Goal: Information Seeking & Learning: Learn about a topic

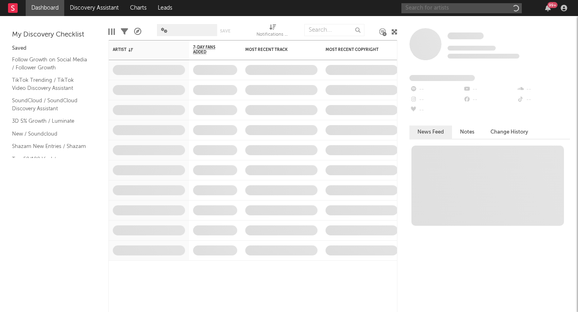
click at [494, 8] on input "text" at bounding box center [461, 8] width 120 height 10
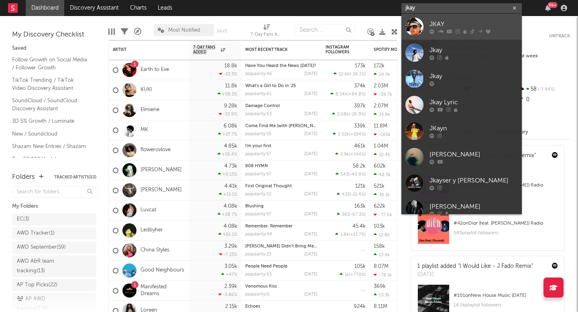
type input "jkay"
click at [450, 28] on div "JKAY" at bounding box center [473, 24] width 88 height 10
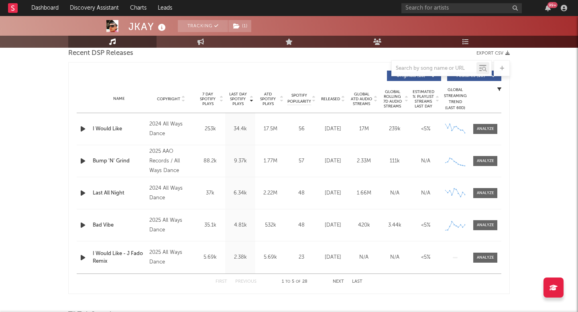
scroll to position [276, 0]
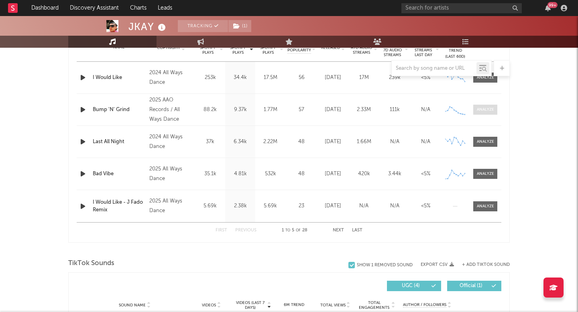
click at [486, 107] on div at bounding box center [485, 110] width 17 height 6
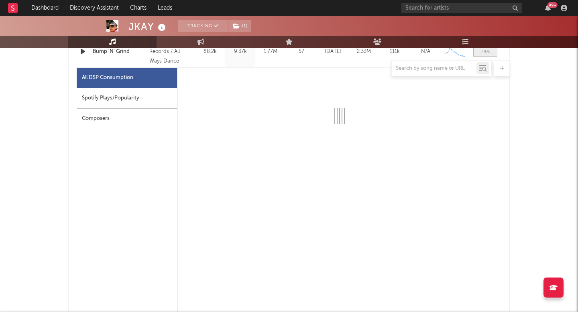
scroll to position [347, 0]
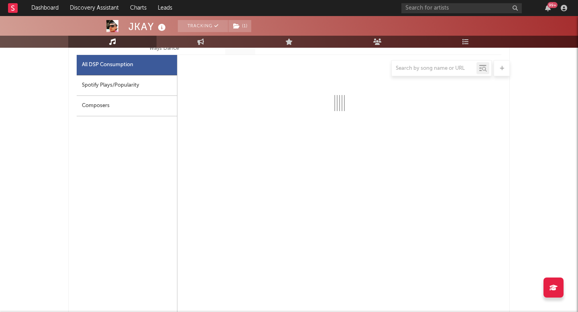
click at [124, 83] on div "Spotify Plays/Popularity" at bounding box center [127, 85] width 100 height 20
select select "1w"
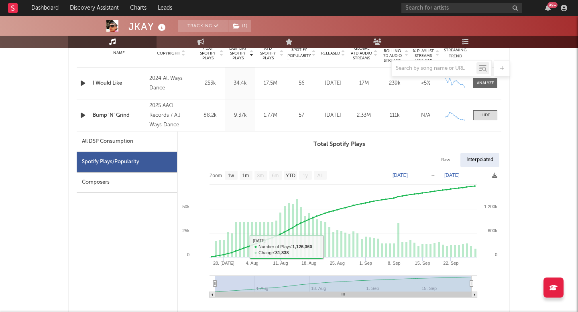
select select "6m"
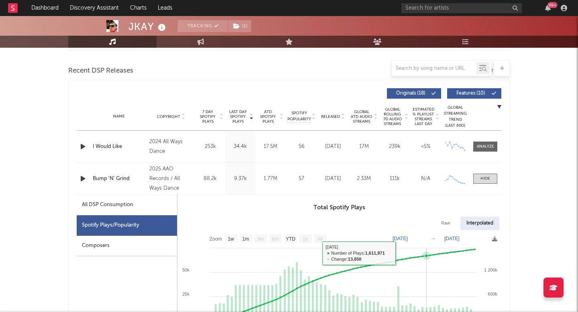
scroll to position [333, 0]
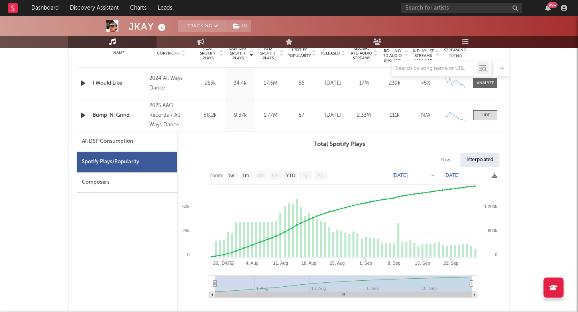
click at [408, 176] on text "[DATE]" at bounding box center [399, 175] width 15 height 6
type input "[DATE]"
click at [459, 175] on text "[DATE]" at bounding box center [451, 175] width 15 height 6
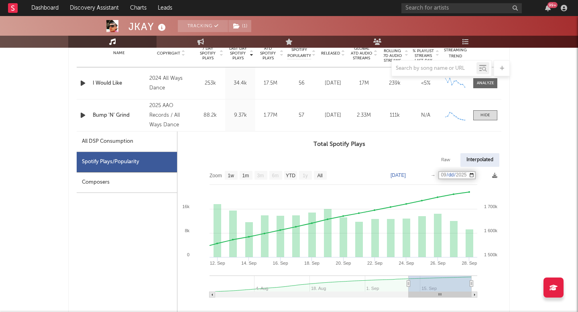
type input "[DATE]"
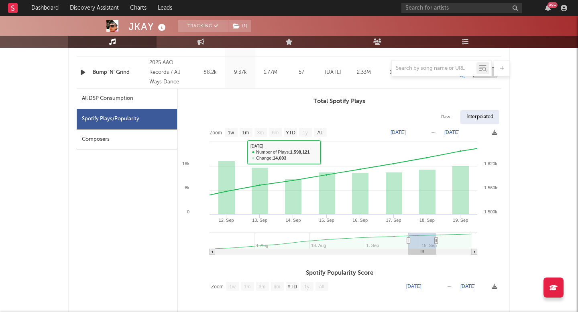
scroll to position [339, 0]
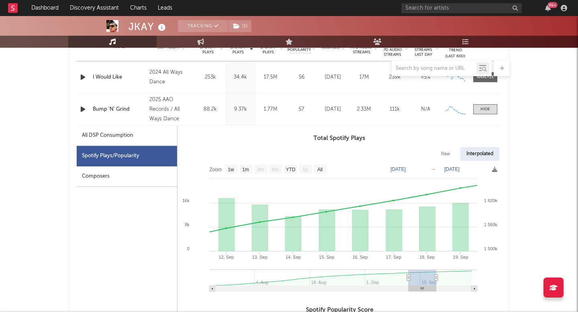
click at [406, 168] on text "[DATE]" at bounding box center [397, 169] width 15 height 6
click at [416, 169] on input "[DATE]" at bounding box center [402, 169] width 37 height 8
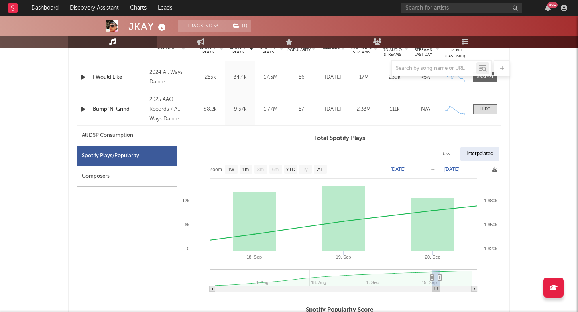
type input "[DATE]"
click at [449, 170] on text "[DATE]" at bounding box center [451, 169] width 15 height 6
type input "[DATE]"
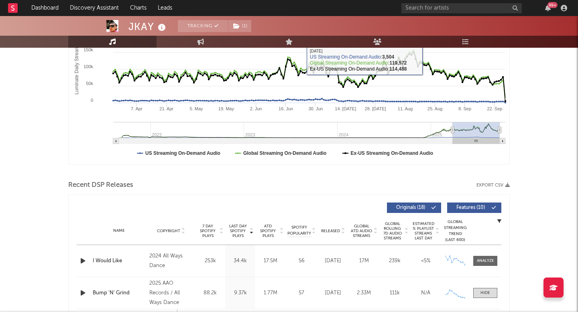
scroll to position [0, 0]
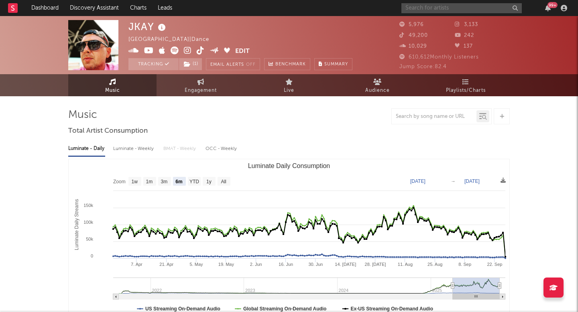
click at [436, 6] on input "text" at bounding box center [461, 8] width 120 height 10
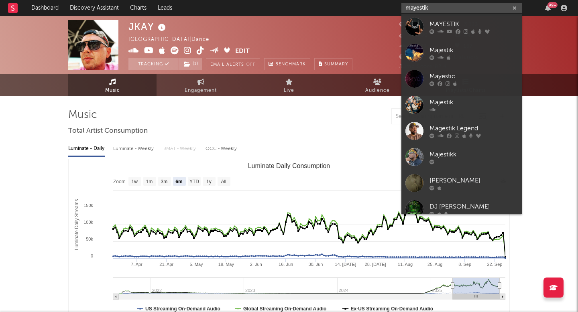
type input "mayestik"
click at [482, 22] on div "MAYESTIK" at bounding box center [473, 24] width 88 height 10
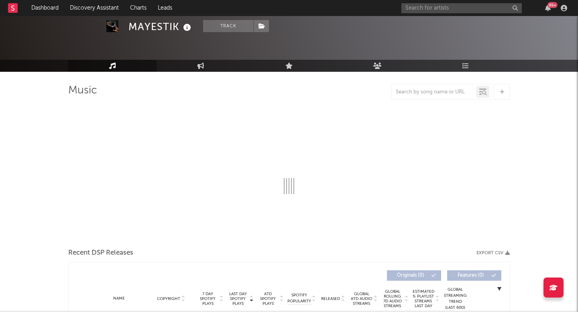
scroll to position [40, 0]
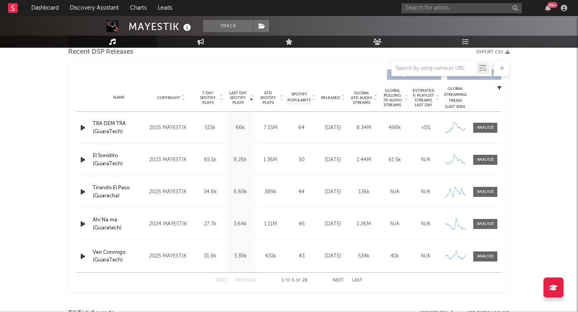
select select "6m"
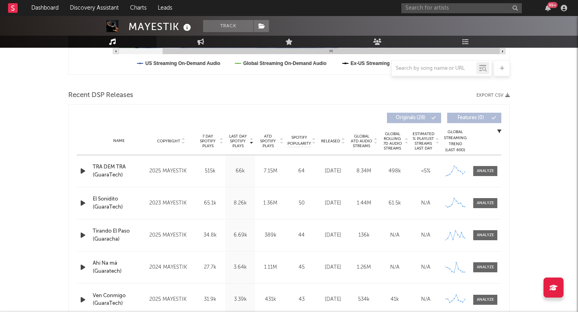
scroll to position [264, 0]
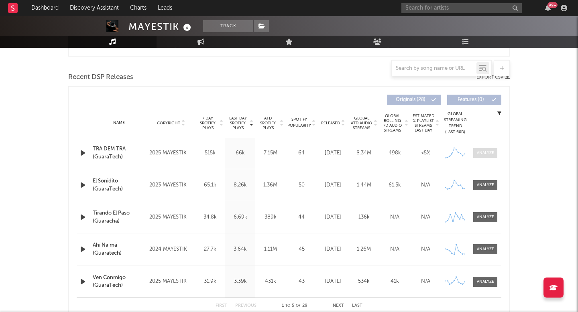
click at [481, 152] on div at bounding box center [485, 153] width 17 height 6
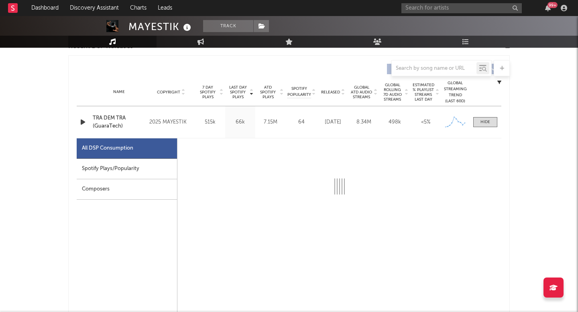
select select "6m"
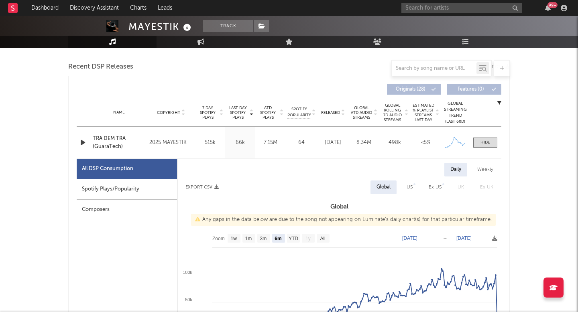
scroll to position [285, 0]
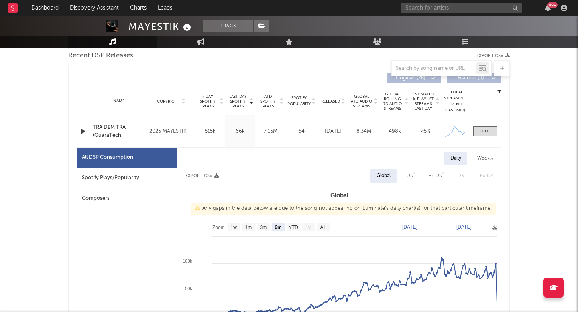
click at [136, 171] on div "Spotify Plays/Popularity" at bounding box center [127, 178] width 100 height 20
select select "1w"
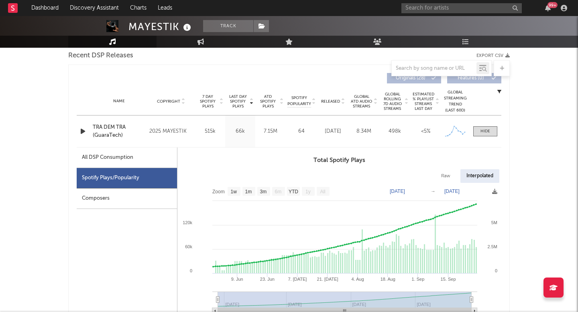
click at [136, 155] on div "All DSP Consumption" at bounding box center [127, 158] width 100 height 20
select select "6m"
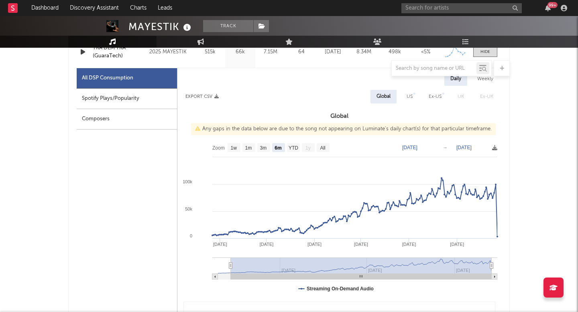
scroll to position [365, 0]
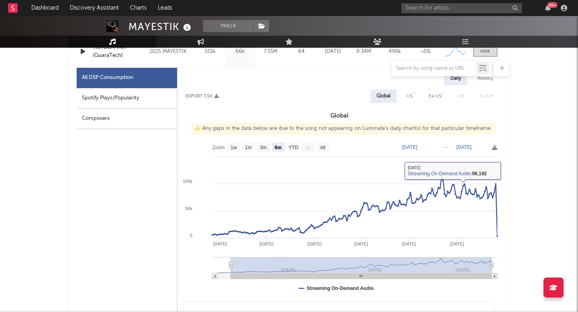
click at [417, 146] on text "[DATE]" at bounding box center [409, 147] width 15 height 6
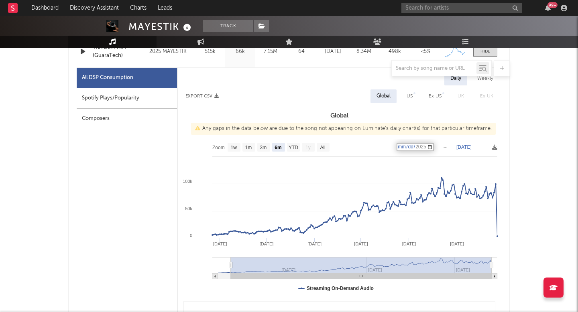
type input "[DATE]"
click at [471, 149] on text "[DATE]" at bounding box center [463, 147] width 15 height 6
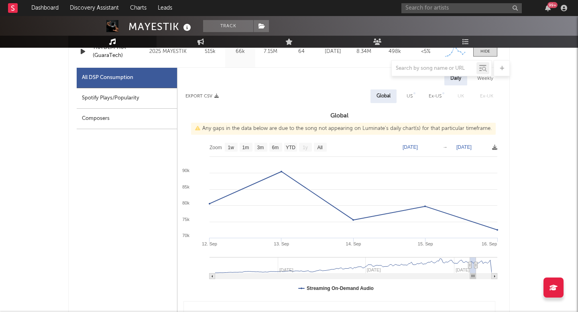
click at [471, 146] on text "[DATE]" at bounding box center [463, 147] width 15 height 6
type input "[DATE]"
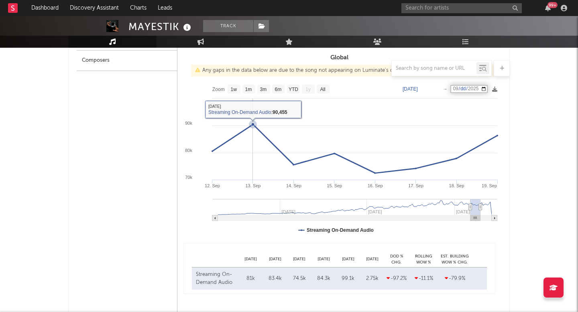
scroll to position [483, 0]
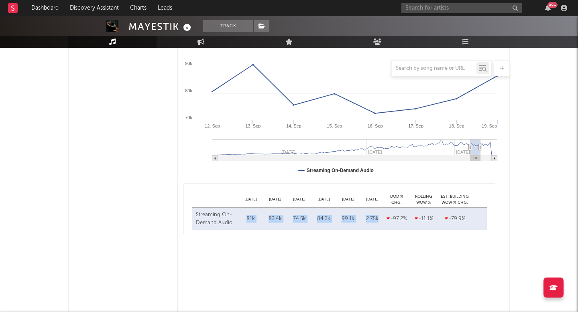
copy div "81k [DATE] 83.4k [DATE] 74.5k [DATE] 84.3k [DATE] 99.1k [DATE] 2.75k"
drag, startPoint x: 246, startPoint y: 219, endPoint x: 381, endPoint y: 218, distance: 135.6
click at [381, 218] on div "Streaming On-Demand Audio [DATE] 81k [DATE] 83.4k [DATE] 74.5k [DATE] 84.3k [DA…" at bounding box center [339, 219] width 295 height 22
click at [349, 224] on div "Streaming On-Demand Audio [DATE] 81k [DATE] 83.4k [DATE] 74.5k [DATE] 84.3k [DA…" at bounding box center [339, 219] width 295 height 22
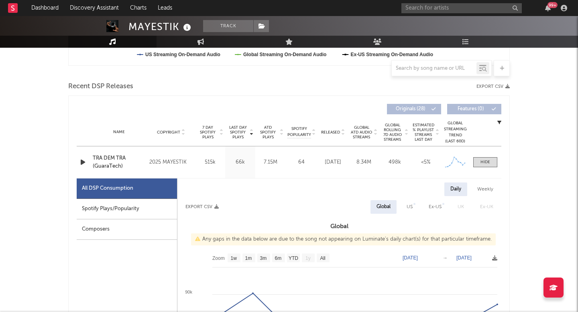
scroll to position [254, 0]
click at [418, 257] on text "[DATE]" at bounding box center [409, 259] width 15 height 6
click at [427, 255] on input "[DATE]" at bounding box center [414, 259] width 37 height 8
click at [426, 256] on input "[DATE]" at bounding box center [414, 259] width 37 height 8
type input "[DATE]"
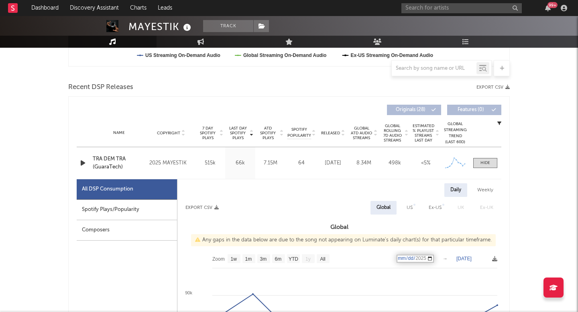
click at [471, 259] on text "[DATE]" at bounding box center [463, 259] width 15 height 6
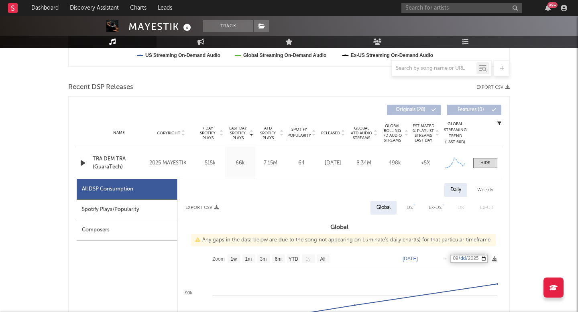
type input "[DATE]"
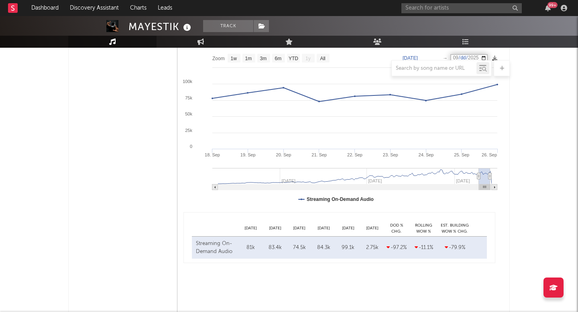
scroll to position [445, 0]
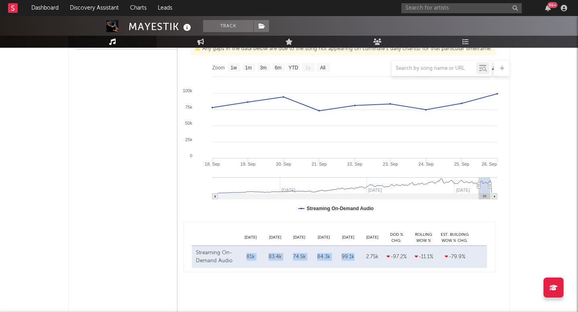
copy div "81k [DATE] 83.4k [DATE] 74.5k [DATE] 84.3k [DATE] 99.1k"
drag, startPoint x: 357, startPoint y: 256, endPoint x: 243, endPoint y: 256, distance: 113.5
click at [243, 256] on div "Streaming On-Demand Audio [DATE] 81k [DATE] 83.4k [DATE] 74.5k [DATE] 84.3k [DA…" at bounding box center [339, 257] width 295 height 22
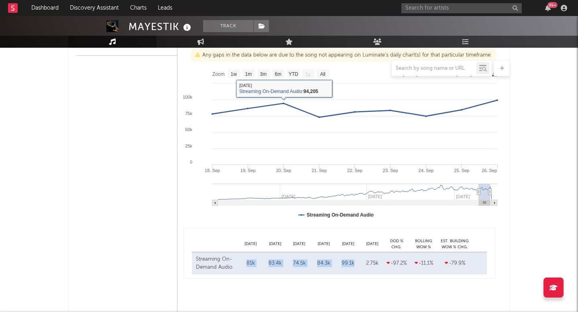
scroll to position [438, 0]
